Goal: Transaction & Acquisition: Register for event/course

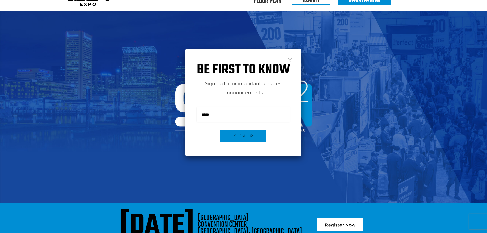
scroll to position [26, 0]
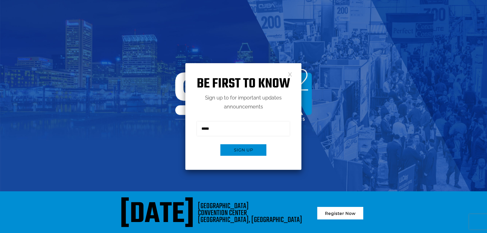
drag, startPoint x: 291, startPoint y: 74, endPoint x: 281, endPoint y: 102, distance: 29.8
click at [290, 74] on link at bounding box center [290, 74] width 4 height 4
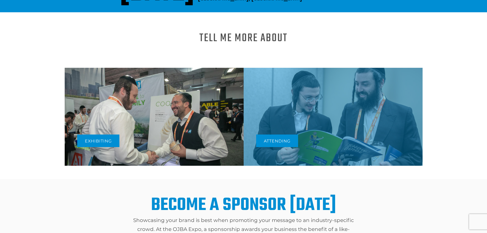
scroll to position [256, 0]
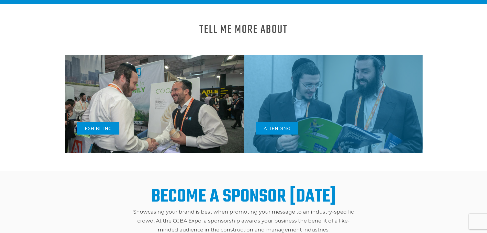
drag, startPoint x: 330, startPoint y: 102, endPoint x: 327, endPoint y: 102, distance: 3.2
click at [329, 102] on div "Attending" at bounding box center [333, 104] width 179 height 98
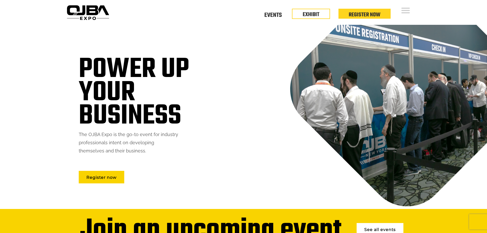
click at [274, 131] on div "Power up your business The OJBA Expo is the go-to event for industry profession…" at bounding box center [244, 117] width 350 height 184
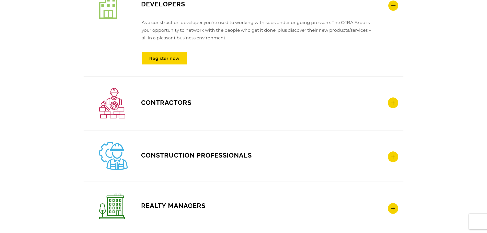
scroll to position [819, 0]
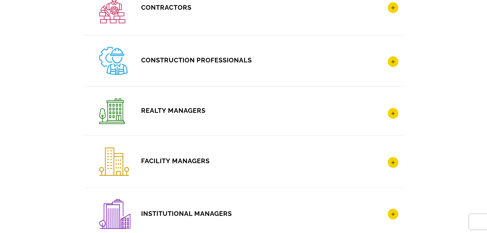
click at [392, 108] on icon at bounding box center [393, 113] width 10 height 11
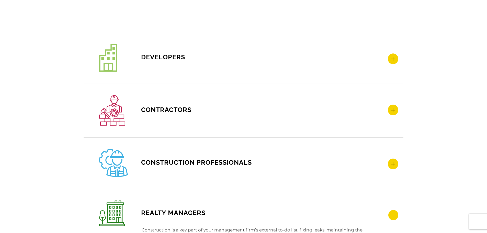
scroll to position [0, 0]
click at [391, 61] on icon at bounding box center [393, 58] width 10 height 11
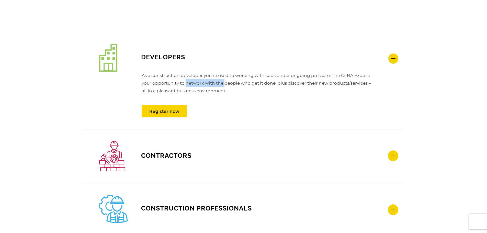
drag, startPoint x: 223, startPoint y: 82, endPoint x: 185, endPoint y: 83, distance: 38.6
click at [185, 83] on p "As a construction developer you’re used to working with subs under ongoing pres…" at bounding box center [248, 86] width 251 height 28
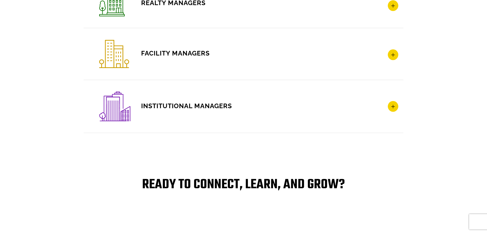
click at [393, 102] on icon at bounding box center [393, 106] width 10 height 11
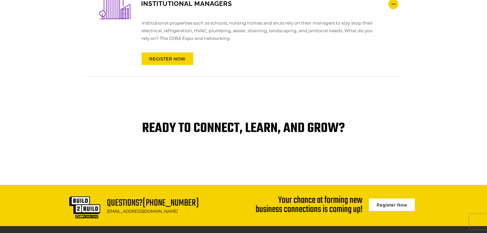
scroll to position [1059, 0]
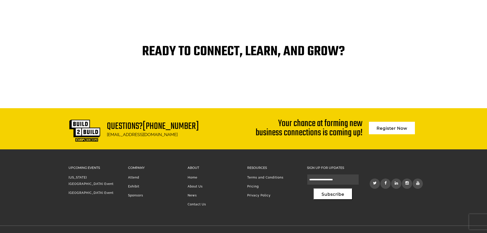
click at [104, 191] on link "[GEOGRAPHIC_DATA] Event" at bounding box center [91, 193] width 45 height 4
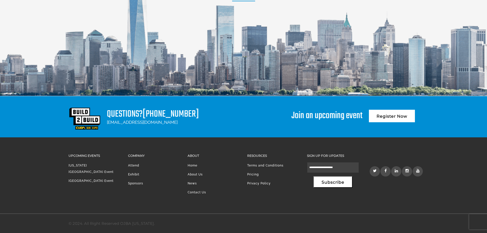
click at [91, 123] on img at bounding box center [85, 119] width 32 height 22
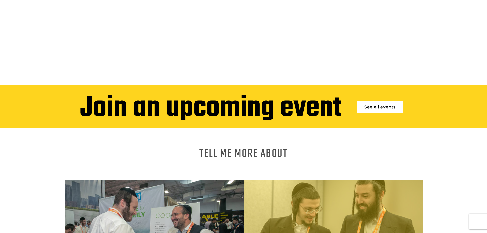
scroll to position [179, 0]
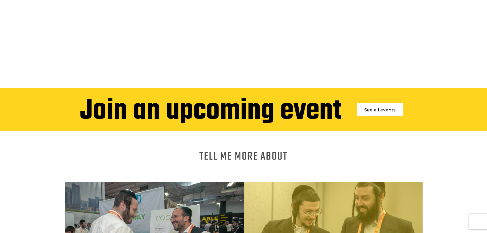
click at [381, 107] on link "See all events" at bounding box center [380, 109] width 47 height 13
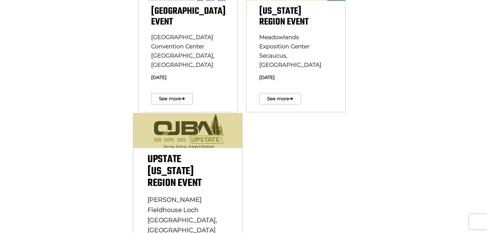
scroll to position [205, 0]
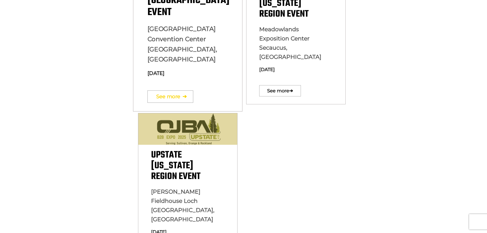
click at [169, 90] on link "See more ➔" at bounding box center [170, 96] width 46 height 12
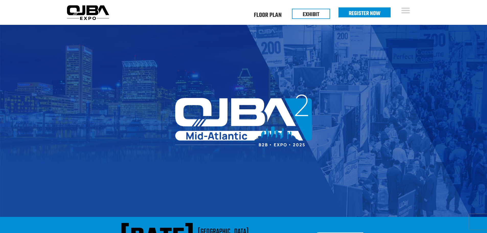
click at [343, 14] on li "Register Now" at bounding box center [365, 12] width 52 height 10
click at [361, 13] on link "Register Now" at bounding box center [365, 13] width 32 height 9
click at [268, 15] on link "Floor Plan" at bounding box center [268, 15] width 28 height 2
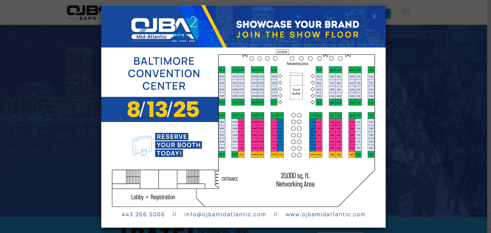
click at [374, 16] on link at bounding box center [374, 16] width 4 height 4
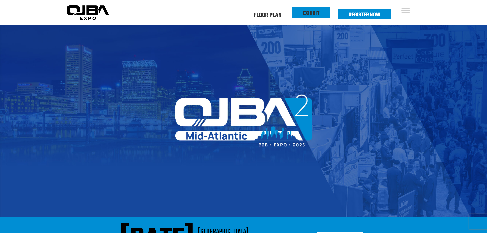
click at [305, 10] on link "EXHIBIT" at bounding box center [311, 13] width 17 height 9
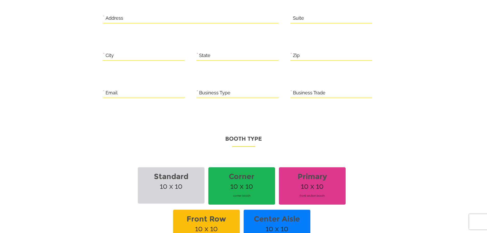
scroll to position [333, 0]
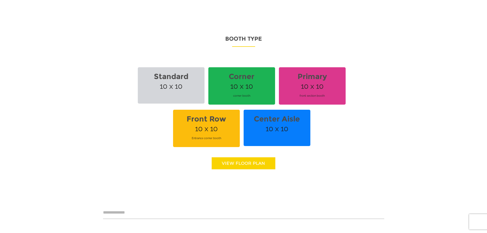
click at [197, 131] on span "Entrance corner booth" at bounding box center [206, 138] width 61 height 14
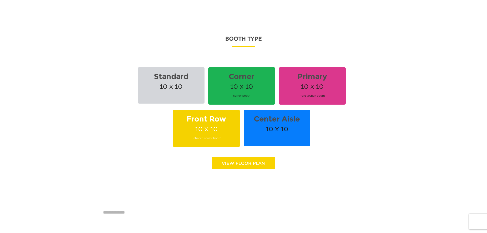
click at [222, 160] on link "View floor Plan" at bounding box center [244, 163] width 64 height 12
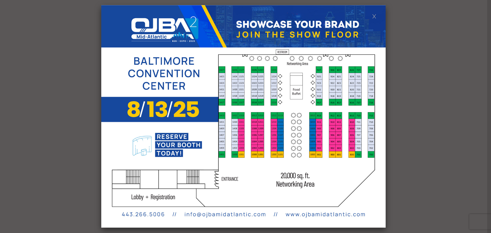
click at [218, 134] on img at bounding box center [243, 116] width 284 height 223
click at [373, 20] on img at bounding box center [243, 116] width 284 height 223
click at [375, 15] on link at bounding box center [374, 16] width 4 height 4
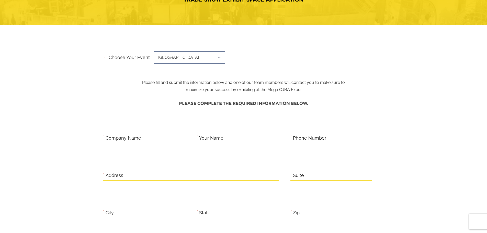
scroll to position [0, 0]
